Goal: Information Seeking & Learning: Find specific fact

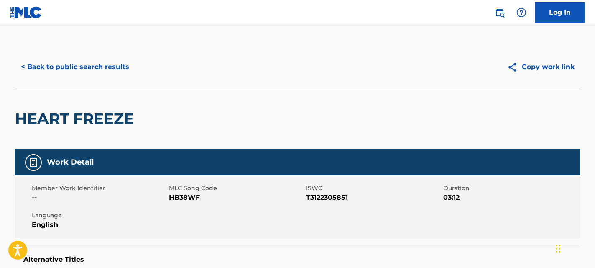
click at [121, 59] on button "< Back to public search results" at bounding box center [75, 66] width 120 height 21
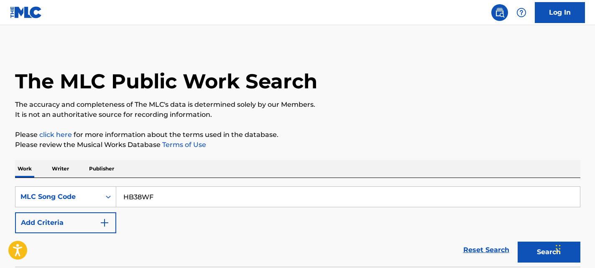
scroll to position [140, 0]
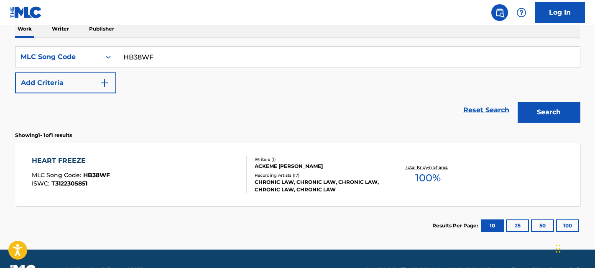
click at [208, 57] on input "HB38WF" at bounding box center [348, 57] width 464 height 20
paste input "[PERSON_NAME] Representative, Rights Management [EMAIL_ADDRESS][DOMAIN_NAME] [S…"
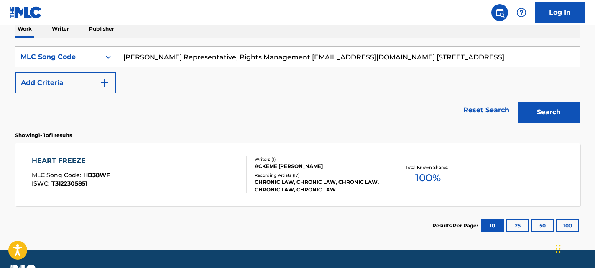
click at [500, 57] on input "[PERSON_NAME] Representative, Rights Management [EMAIL_ADDRESS][DOMAIN_NAME] [S…" at bounding box center [348, 57] width 464 height 20
paste input "Search Form"
click at [273, 54] on input "[PERSON_NAME] Representative, Rights Management [EMAIL_ADDRESS][DOMAIN_NAME] [S…" at bounding box center [348, 57] width 464 height 20
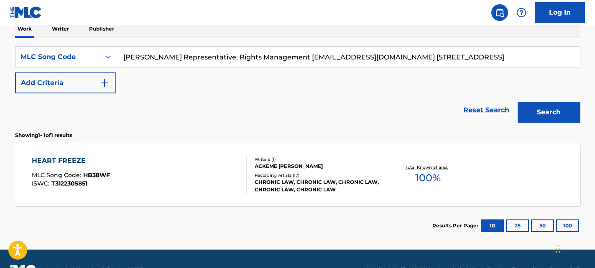
click at [273, 54] on input "[PERSON_NAME] Representative, Rights Management [EMAIL_ADDRESS][DOMAIN_NAME] [S…" at bounding box center [348, 57] width 464 height 20
paste input "AA2QLK"
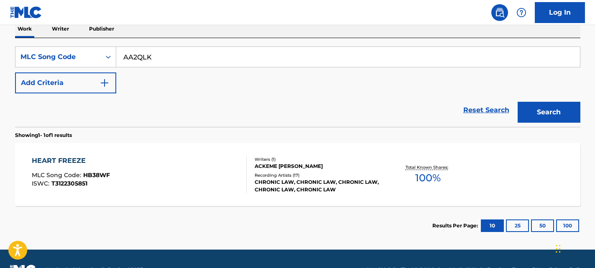
type input "AA2QLK"
click at [550, 109] on button "Search" at bounding box center [549, 112] width 63 height 21
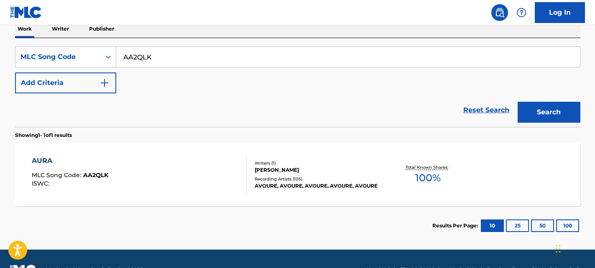
click at [222, 185] on div "AURA MLC Song Code : AA2QLK ISWC :" at bounding box center [139, 175] width 215 height 38
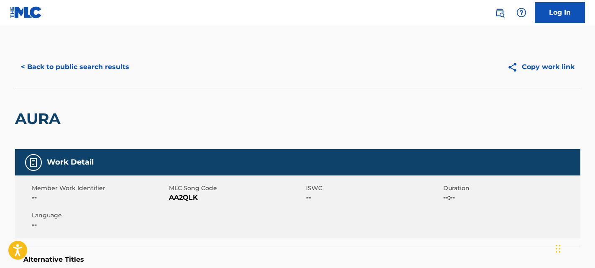
click at [111, 64] on button "< Back to public search results" at bounding box center [75, 66] width 120 height 21
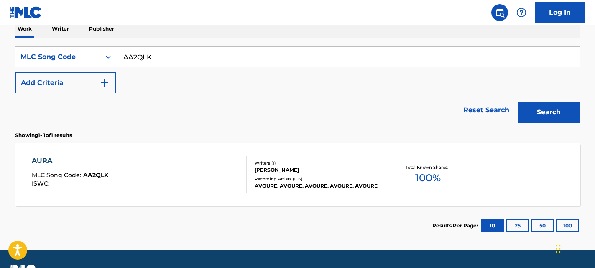
click at [277, 65] on input "AA2QLK" at bounding box center [348, 57] width 464 height 20
paste input "C2L2P"
type input "AC2L2P"
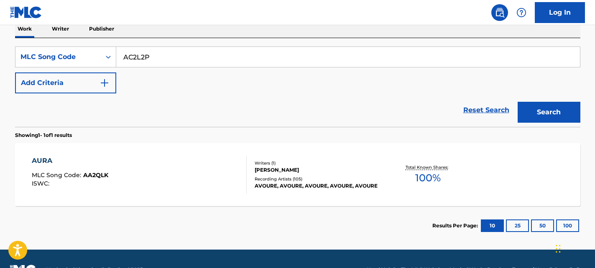
click at [557, 118] on button "Search" at bounding box center [549, 112] width 63 height 21
click at [249, 182] on div "Writers ( 1 ) KYRYLO PRYSTAVNYI Recording Artists ( 2 ) AVOURE, AVOURE" at bounding box center [314, 175] width 134 height 30
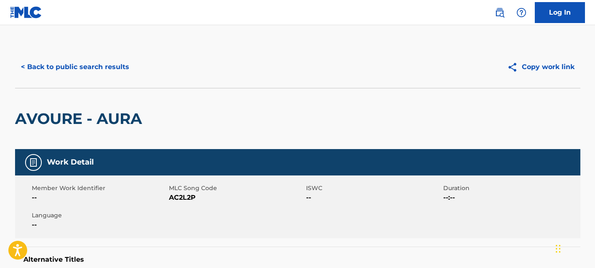
click at [113, 66] on button "< Back to public search results" at bounding box center [75, 66] width 120 height 21
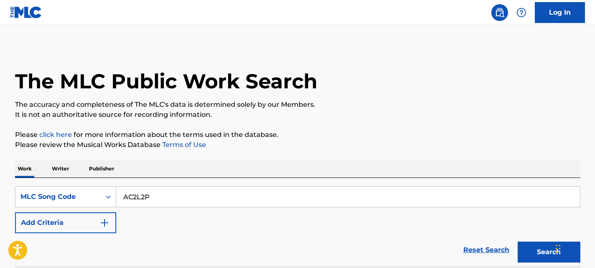
scroll to position [140, 0]
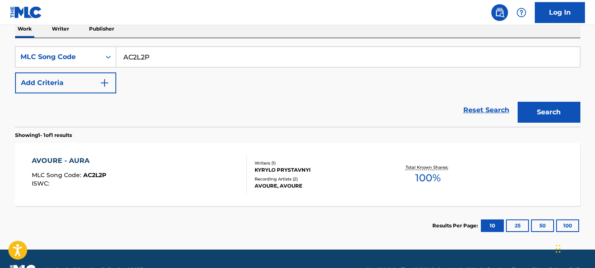
click at [295, 58] on input "AC2L2P" at bounding box center [348, 57] width 464 height 20
paste input "PF5PK"
type input "PF5PKP"
click at [556, 104] on button "Search" at bounding box center [549, 112] width 63 height 21
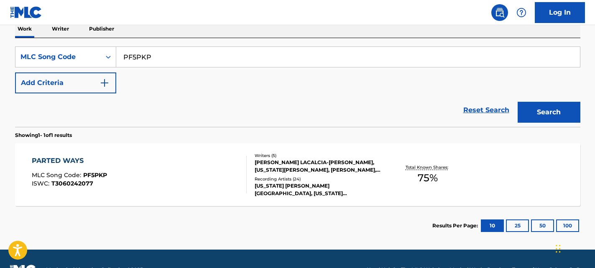
click at [220, 183] on div "PARTED WAYS MLC Song Code : PF5PKP ISWC : T3060242077" at bounding box center [139, 175] width 215 height 38
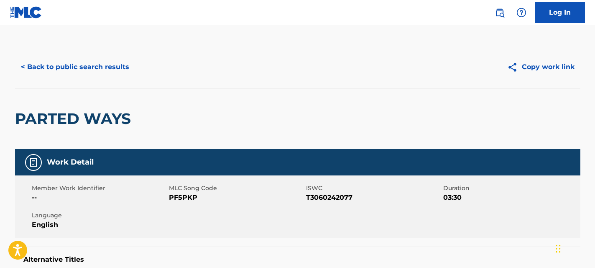
click at [110, 64] on button "< Back to public search results" at bounding box center [75, 66] width 120 height 21
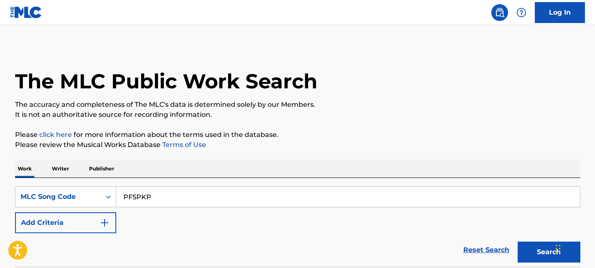
scroll to position [140, 0]
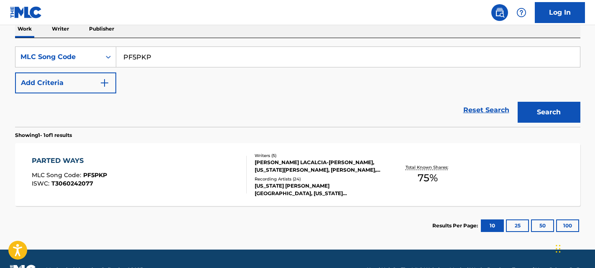
click at [291, 59] on input "PF5PKP" at bounding box center [348, 57] width 464 height 20
paste input "N8M17"
click at [543, 109] on button "Search" at bounding box center [549, 112] width 63 height 21
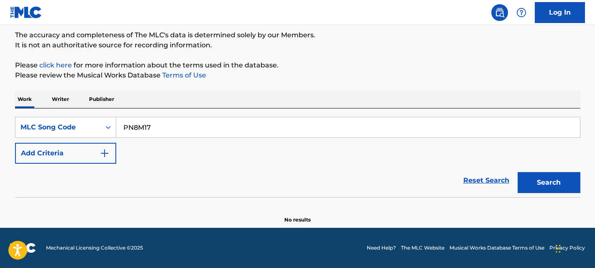
click at [225, 131] on input "PN8M17" at bounding box center [348, 127] width 464 height 20
paste input "TD2CWO"
type input "TD2CWO"
click at [557, 187] on button "Search" at bounding box center [549, 182] width 63 height 21
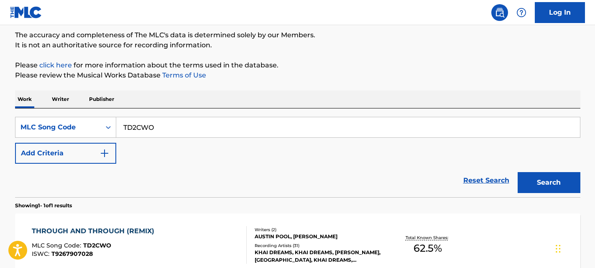
scroll to position [115, 0]
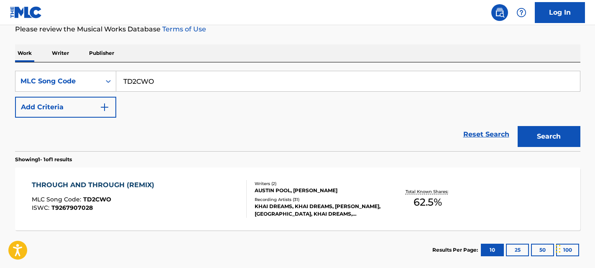
click at [222, 224] on div "THROUGH AND THROUGH (REMIX) MLC Song Code : TD2CWO ISWC : T9267907028 Writers (…" at bounding box center [298, 198] width 566 height 63
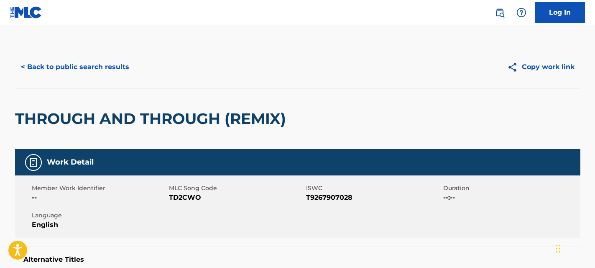
click at [103, 72] on button "< Back to public search results" at bounding box center [75, 66] width 120 height 21
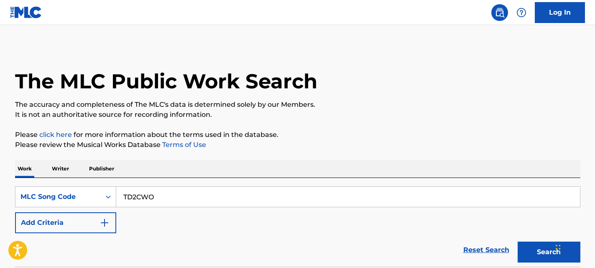
scroll to position [115, 0]
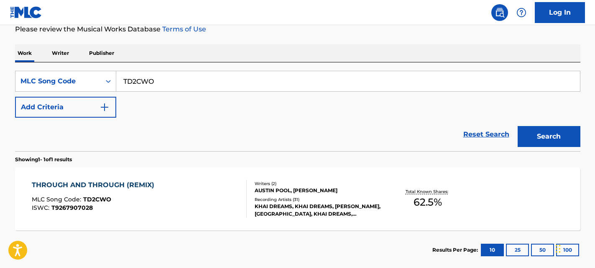
click at [223, 90] on input "TD2CWO" at bounding box center [348, 81] width 464 height 20
paste input "X5YM3"
type input "TX5YM3"
click at [537, 136] on button "Search" at bounding box center [549, 136] width 63 height 21
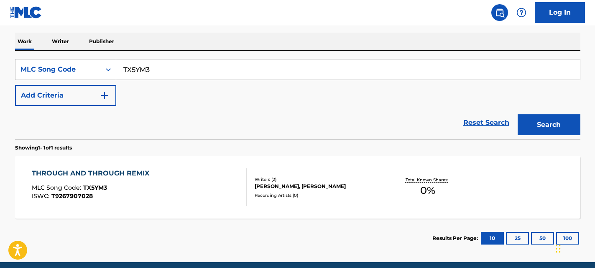
scroll to position [162, 0]
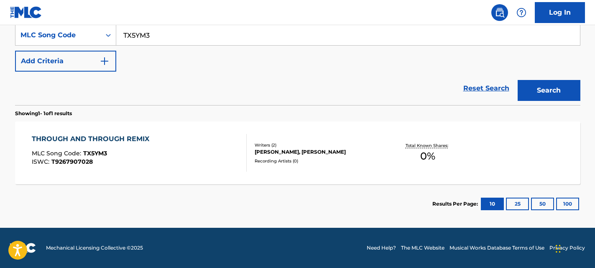
click at [285, 164] on div "THROUGH AND THROUGH REMIX MLC Song Code : TX5YM3 ISWC : T9267907028 Writers ( 2…" at bounding box center [298, 152] width 566 height 63
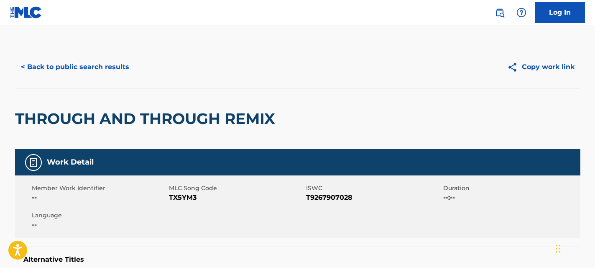
scroll to position [300, 0]
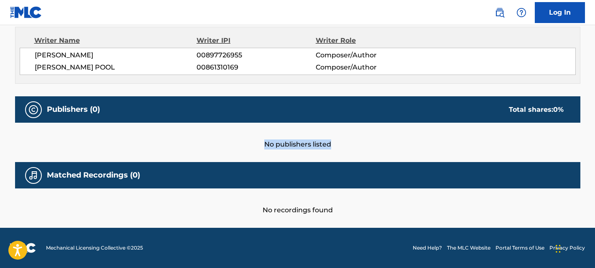
drag, startPoint x: 340, startPoint y: 146, endPoint x: 232, endPoint y: 141, distance: 108.5
click at [232, 141] on div "No publishers listed" at bounding box center [298, 136] width 566 height 27
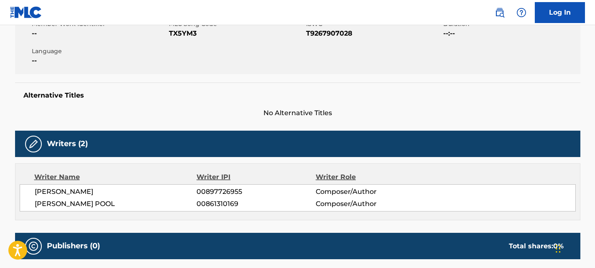
scroll to position [0, 0]
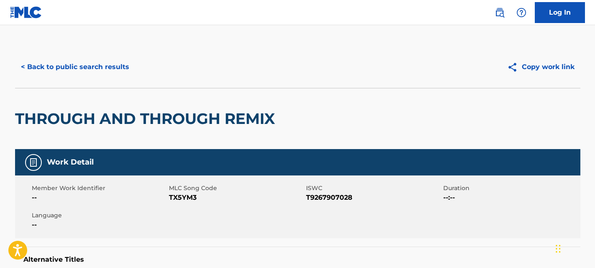
click at [109, 63] on button "< Back to public search results" at bounding box center [75, 66] width 120 height 21
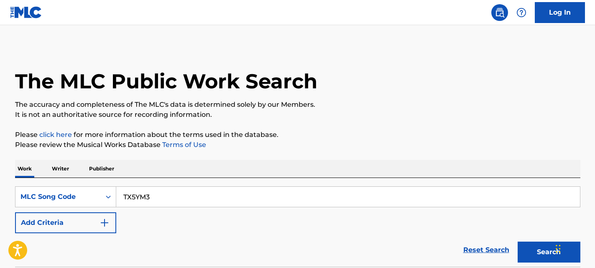
scroll to position [140, 0]
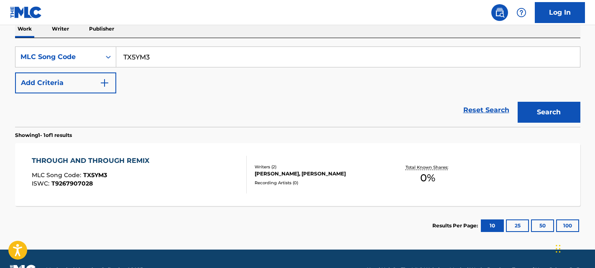
click at [266, 62] on input "TX5YM3" at bounding box center [348, 57] width 464 height 20
paste input "RV7W8X"
type input "RV7W8X"
click at [571, 124] on div "Search" at bounding box center [547, 109] width 67 height 33
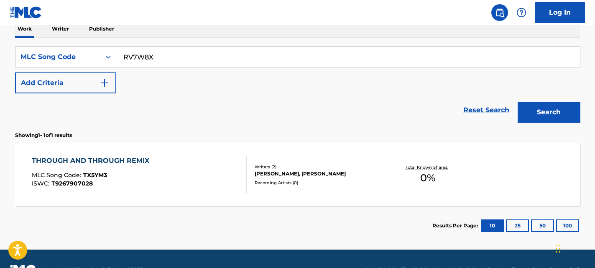
click at [560, 112] on button "Search" at bounding box center [549, 112] width 63 height 21
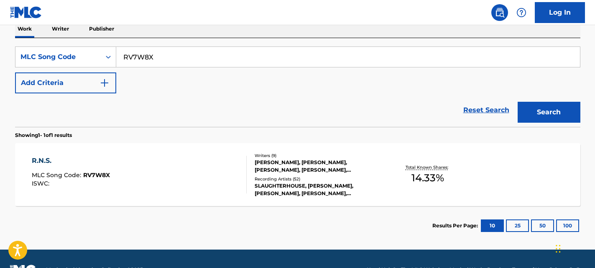
scroll to position [162, 0]
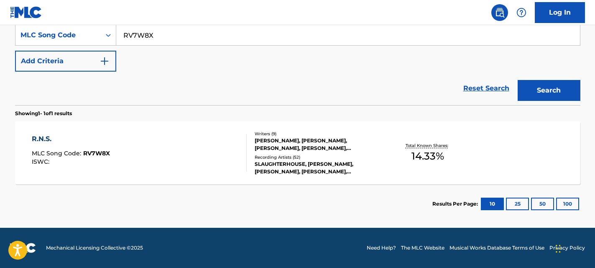
click at [142, 156] on div "R.N.S. MLC Song Code : RV7W8X ISWC :" at bounding box center [139, 153] width 215 height 38
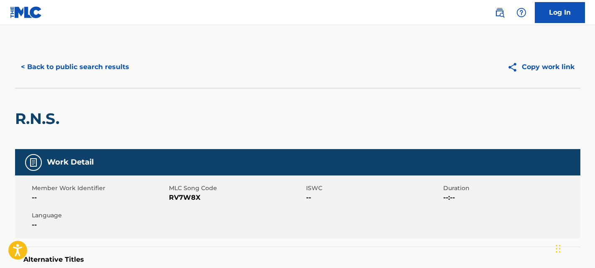
click at [121, 71] on button "< Back to public search results" at bounding box center [75, 66] width 120 height 21
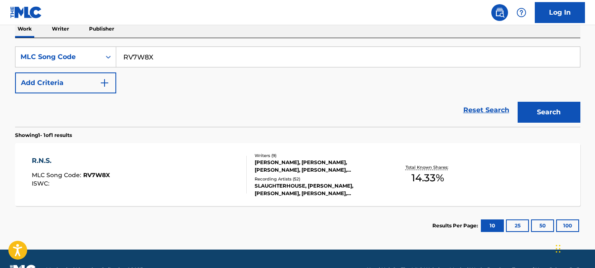
click at [335, 172] on div "[PERSON_NAME], [PERSON_NAME], [PERSON_NAME], [PERSON_NAME], [PERSON_NAME], [PER…" at bounding box center [318, 166] width 126 height 15
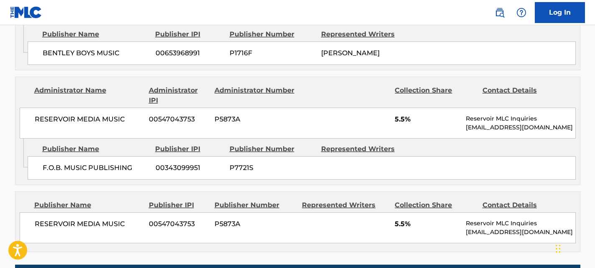
scroll to position [602, 0]
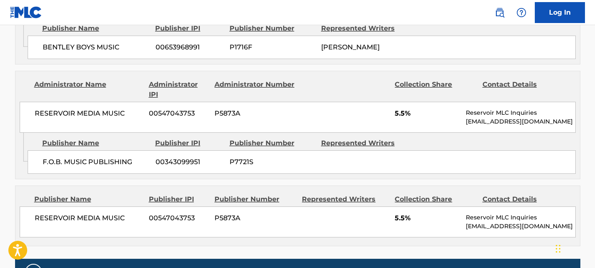
click at [454, 150] on div "F.O.B. MUSIC PUBLISHING 00343099951 P7721S" at bounding box center [302, 161] width 549 height 23
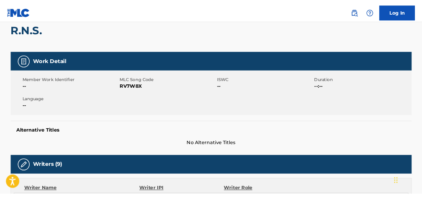
scroll to position [0, 0]
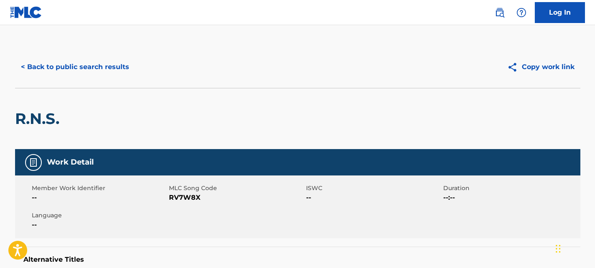
click at [180, 196] on span "RV7W8X" at bounding box center [236, 197] width 135 height 10
copy span "RV7W8X"
